Goal: Complete application form

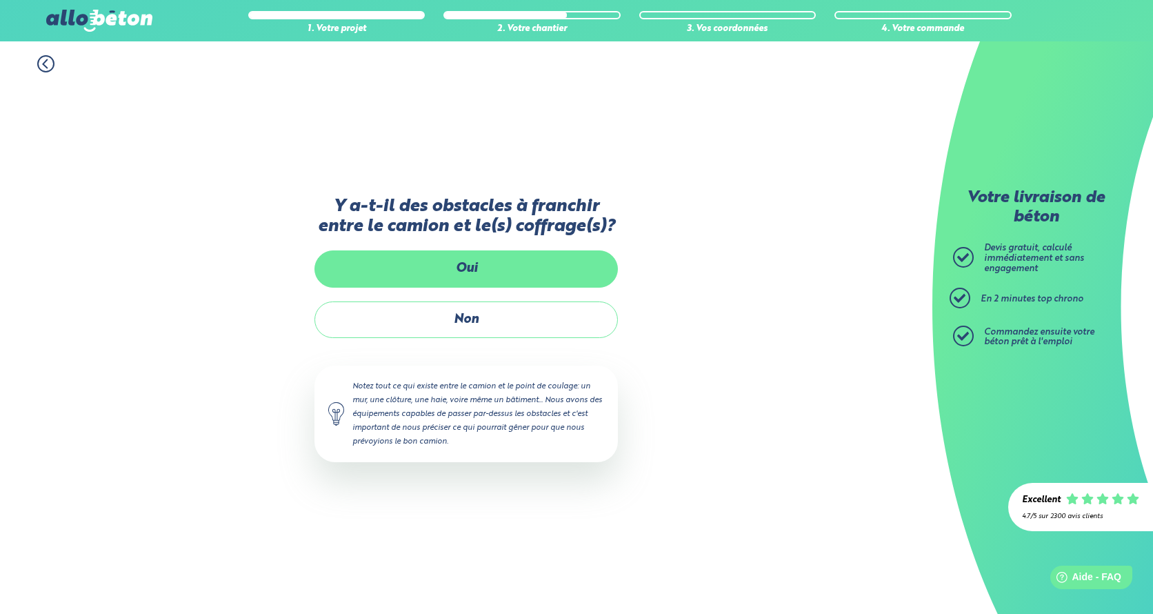
click at [461, 268] on label "Oui" at bounding box center [465, 268] width 303 height 37
click at [0, 0] on input "Oui" at bounding box center [0, 0] width 0 height 0
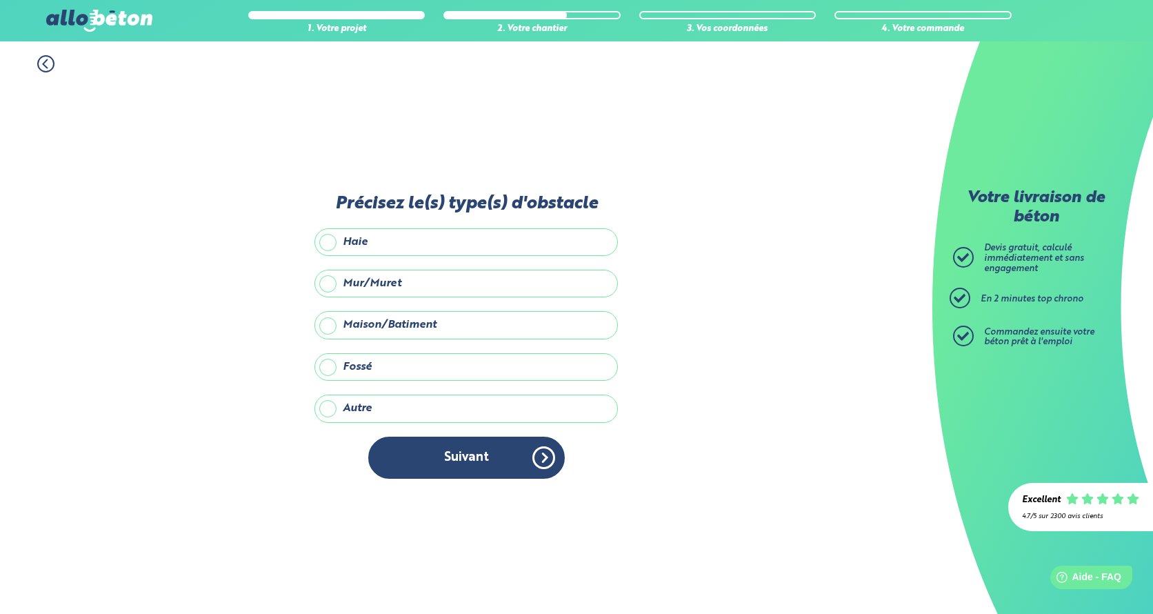
click at [381, 280] on label "Mur/Muret" at bounding box center [465, 284] width 303 height 28
click at [0, 0] on input "Mur/Muret" at bounding box center [0, 0] width 0 height 0
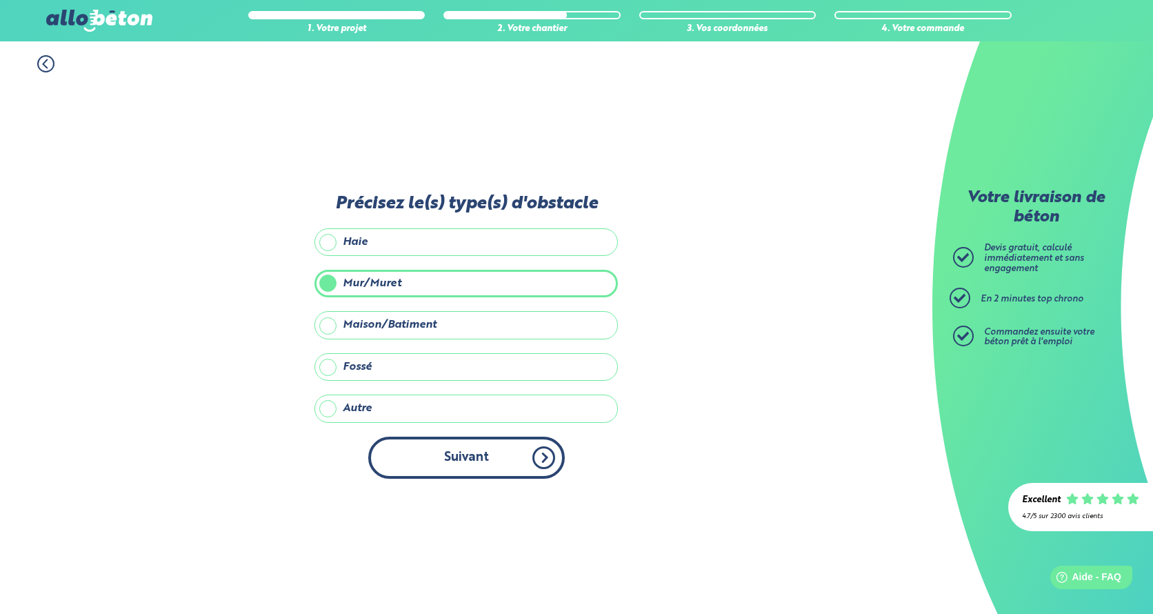
click at [456, 452] on button "Suivant" at bounding box center [466, 458] width 197 height 42
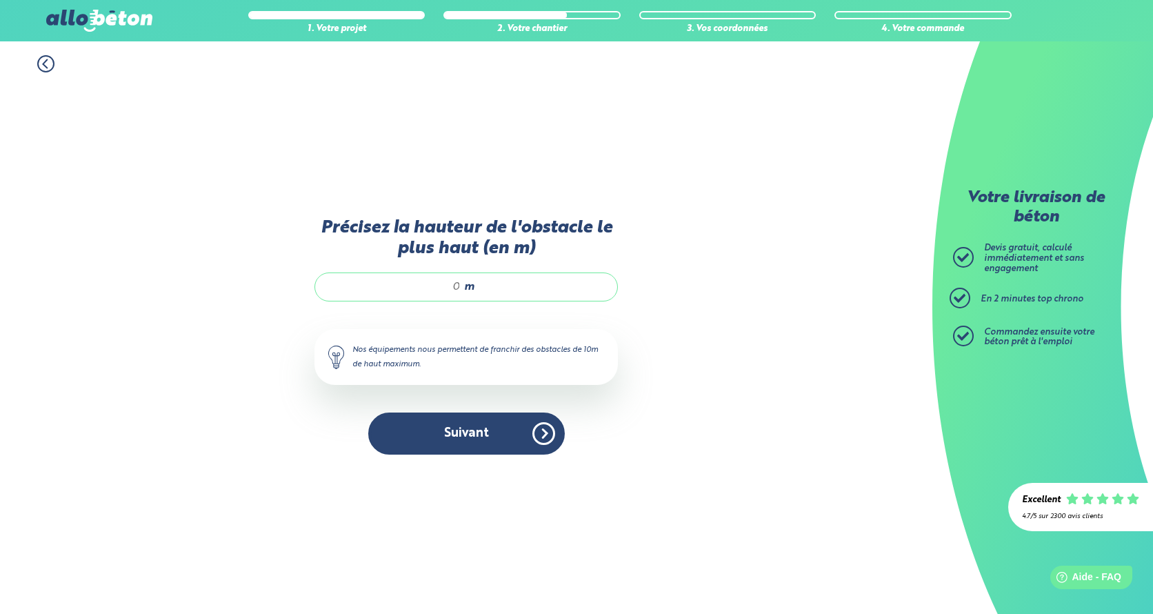
click at [460, 288] on input "Précisez la hauteur de l'obstacle le plus haut (en m)" at bounding box center [395, 287] width 132 height 14
click at [435, 283] on input ".5" at bounding box center [395, 287] width 132 height 14
type input "0.5"
click at [474, 432] on button "Suivant" at bounding box center [466, 433] width 197 height 42
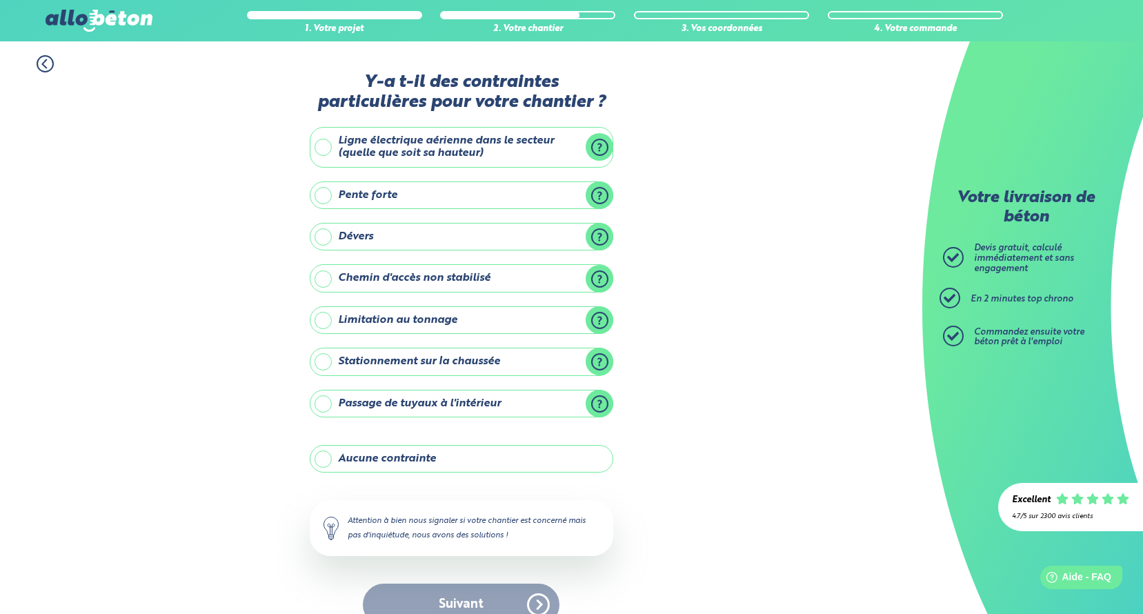
click at [398, 459] on label "Aucune contrainte" at bounding box center [461, 459] width 303 height 28
click at [0, 0] on input "Aucune contrainte" at bounding box center [0, 0] width 0 height 0
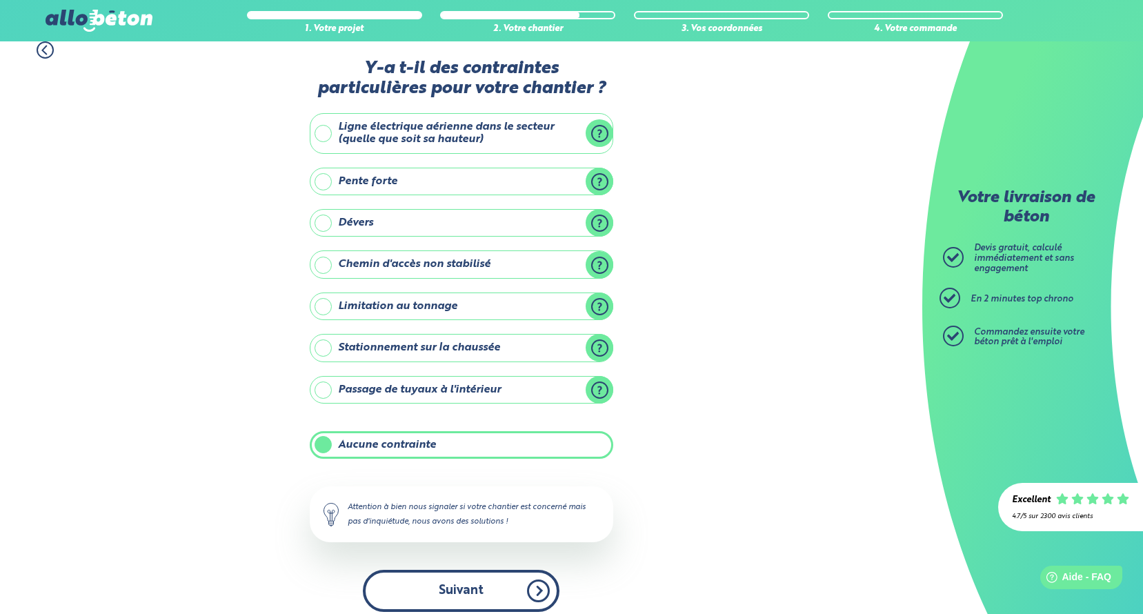
scroll to position [26, 0]
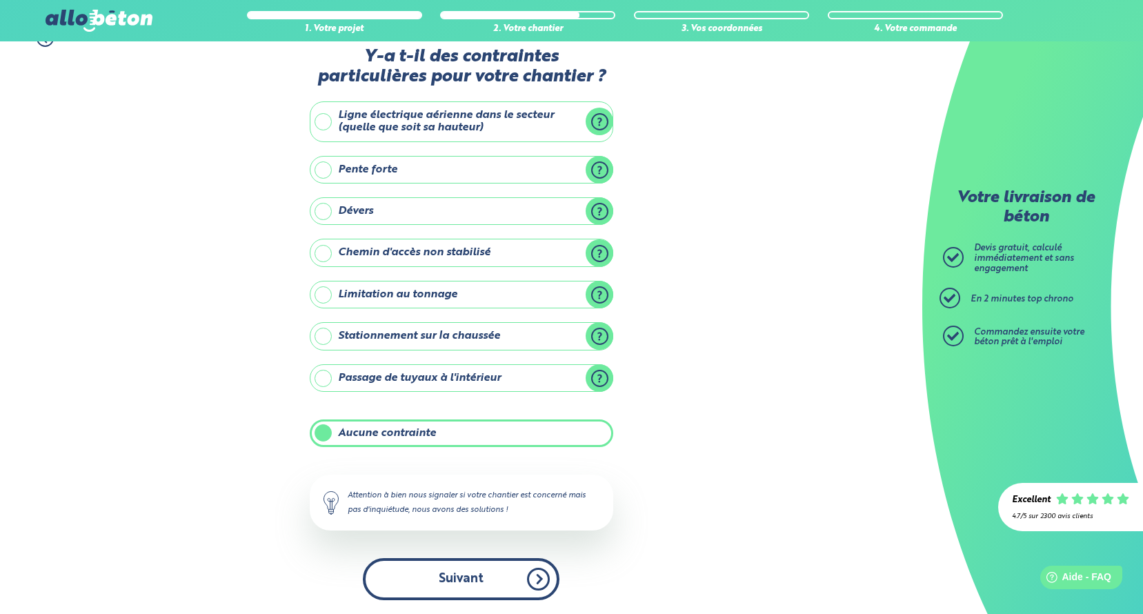
click at [443, 570] on button "Suivant" at bounding box center [461, 579] width 197 height 42
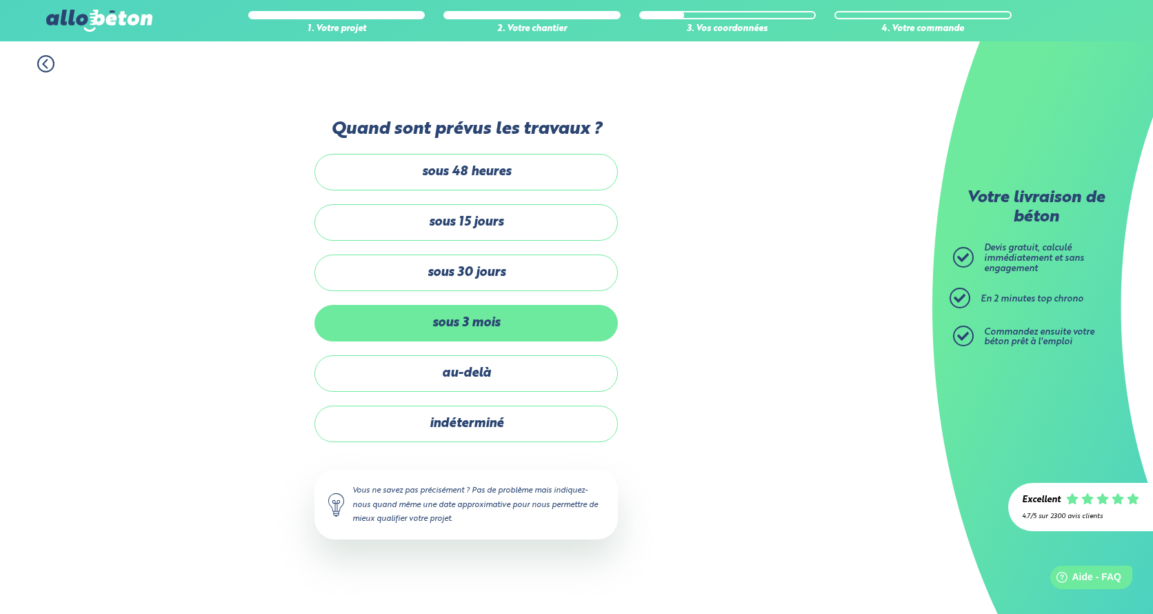
click at [459, 322] on label "sous 3 mois" at bounding box center [465, 323] width 303 height 37
click at [0, 0] on input "sous 3 mois" at bounding box center [0, 0] width 0 height 0
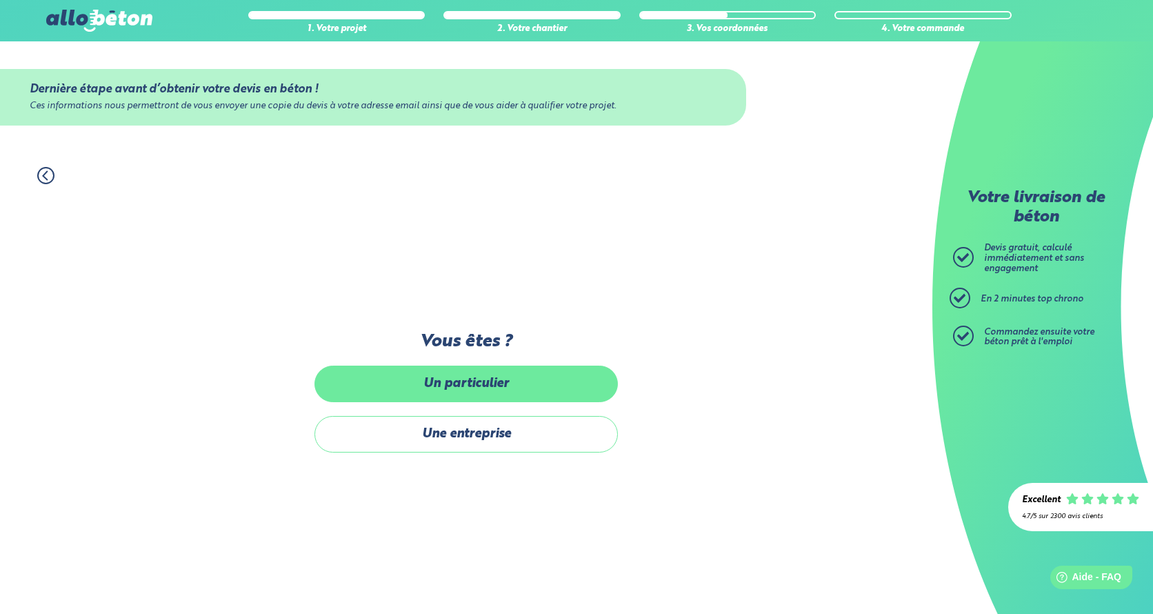
click at [490, 383] on label "Un particulier" at bounding box center [465, 383] width 303 height 37
click at [0, 0] on input "Un particulier" at bounding box center [0, 0] width 0 height 0
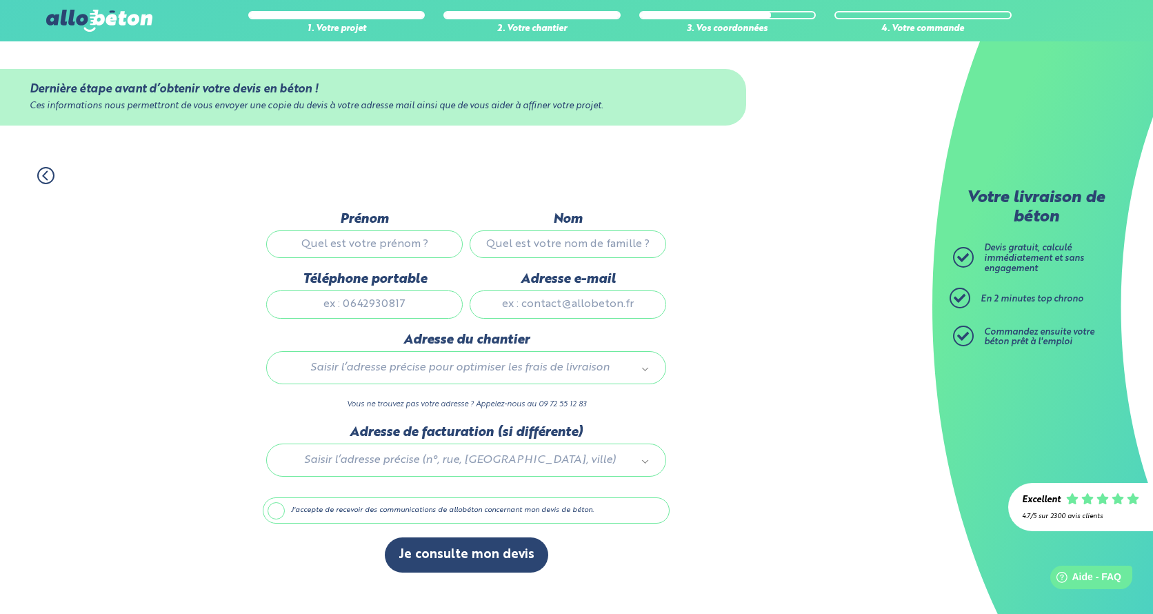
click at [380, 253] on input "Prénom" at bounding box center [364, 244] width 197 height 28
type input "jonathan"
type input "delvallée"
type input "0612620080"
type input "delvallee.jon@gmail.com"
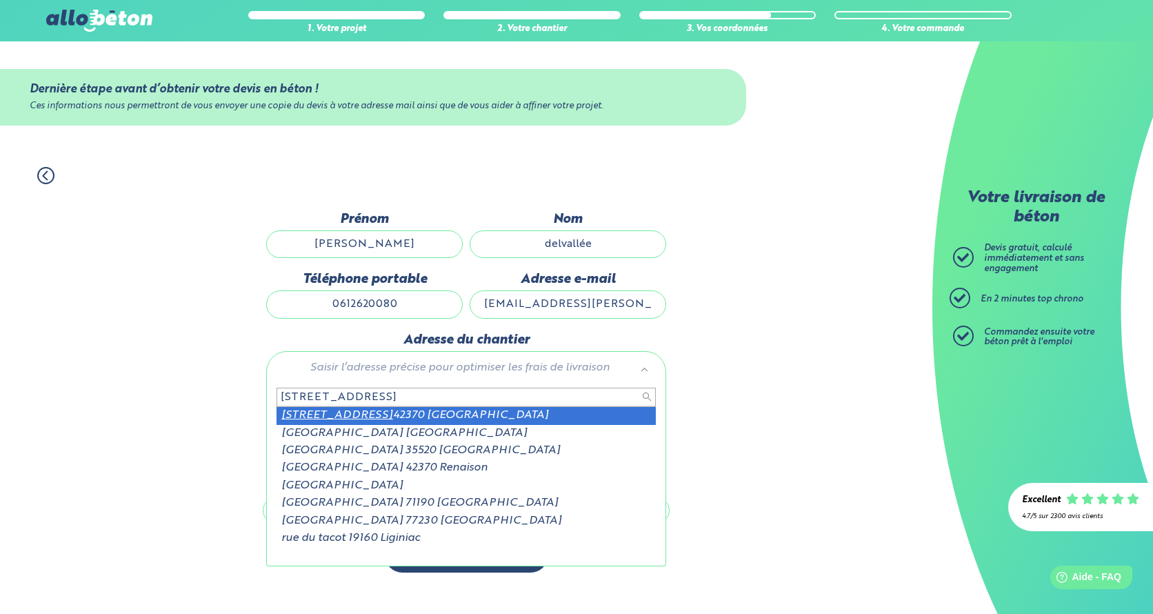
type input "181 rue du tacot"
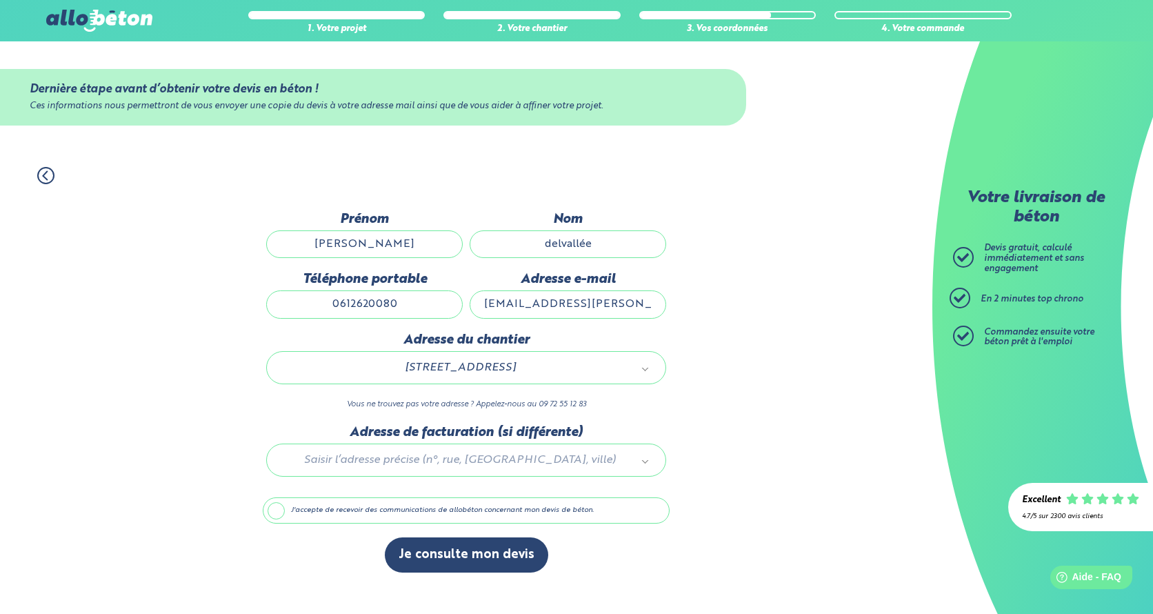
click at [412, 510] on label "J'accepte de recevoir des communications de allobéton concernant mon devis de b…" at bounding box center [466, 510] width 407 height 26
click at [0, 0] on input "J'accepte de recevoir des communications de allobéton concernant mon devis de b…" at bounding box center [0, 0] width 0 height 0
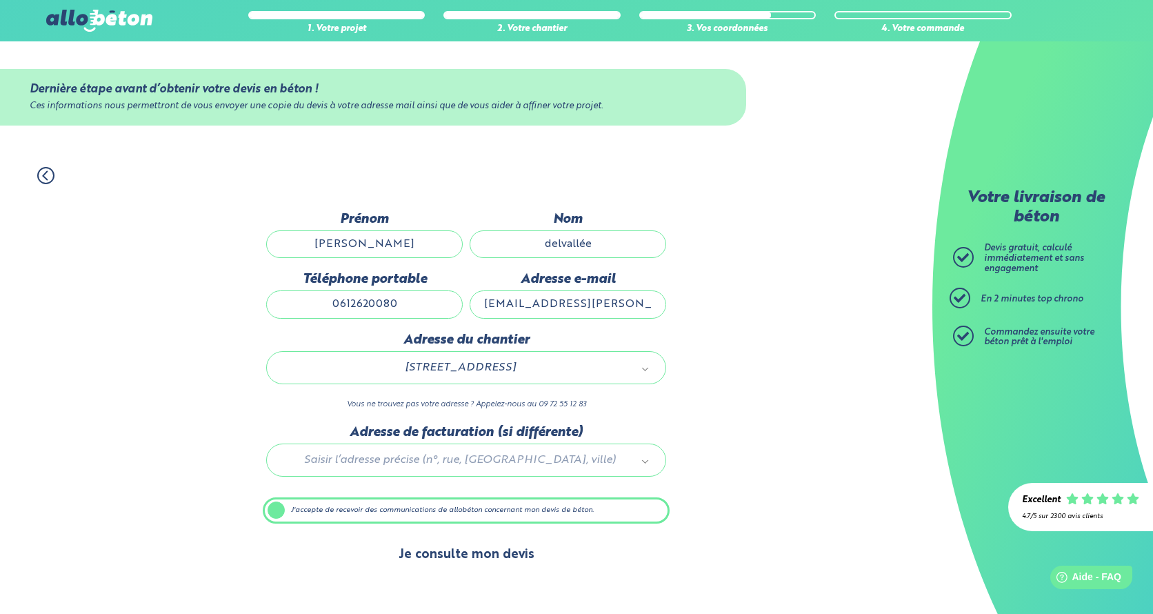
click at [435, 551] on button "Je consulte mon devis" at bounding box center [466, 554] width 163 height 35
